Goal: Book appointment/travel/reservation

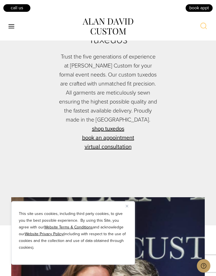
scroll to position [1794, 0]
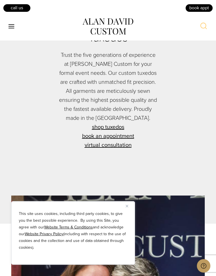
click at [131, 203] on button "Close" at bounding box center [129, 205] width 7 height 7
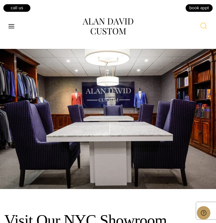
scroll to position [2920, 0]
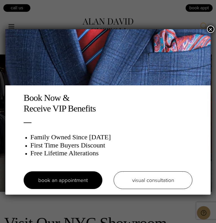
click at [156, 182] on link "visual consultation" at bounding box center [153, 180] width 79 height 18
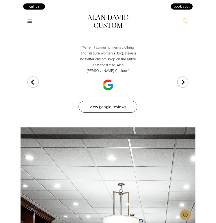
scroll to position [1112, 0]
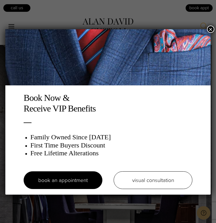
click at [163, 180] on link "visual consultation" at bounding box center [153, 180] width 79 height 18
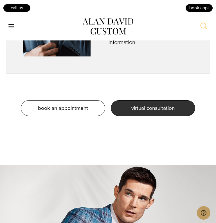
scroll to position [655, 0]
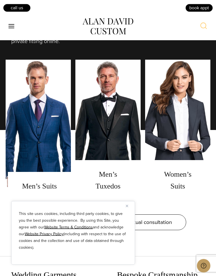
scroll to position [436, 0]
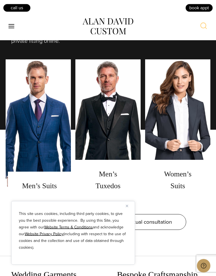
click at [131, 205] on button "Close" at bounding box center [129, 205] width 7 height 7
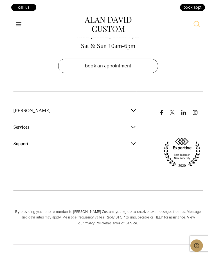
scroll to position [3563, 0]
